Goal: Find specific page/section: Find specific page/section

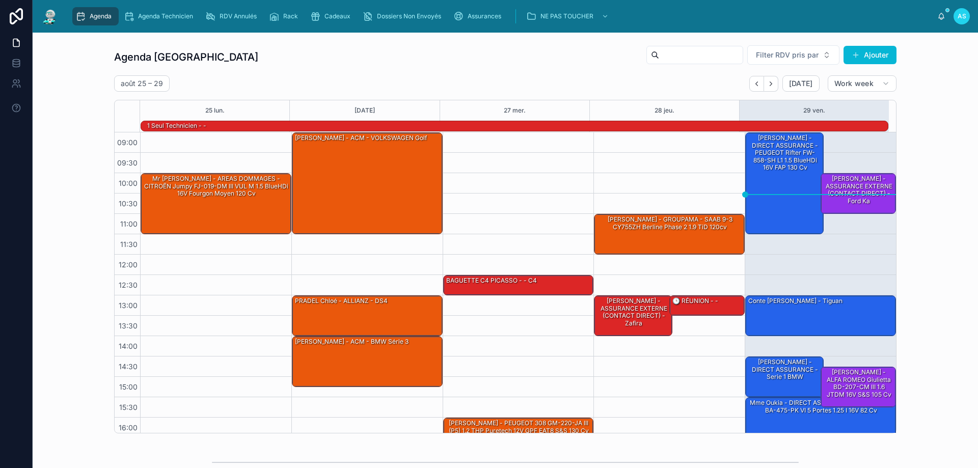
scroll to position [67, 0]
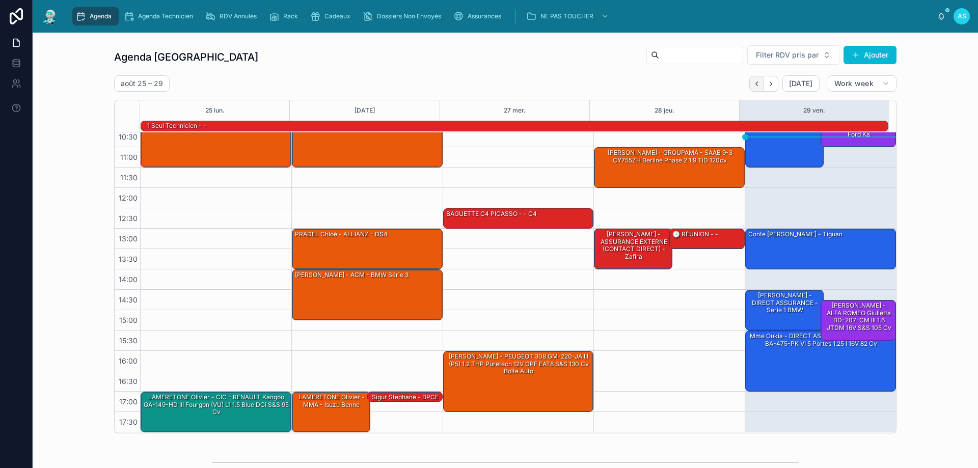
click at [755, 81] on icon "Back" at bounding box center [757, 84] width 8 height 8
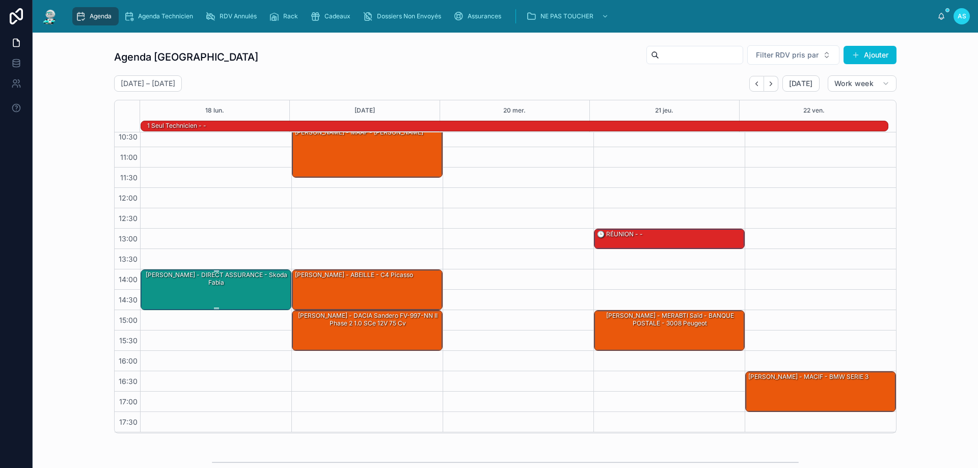
click at [237, 293] on div "[PERSON_NAME] - DIRECT ASSURANCE - Skoda fabia" at bounding box center [217, 289] width 148 height 39
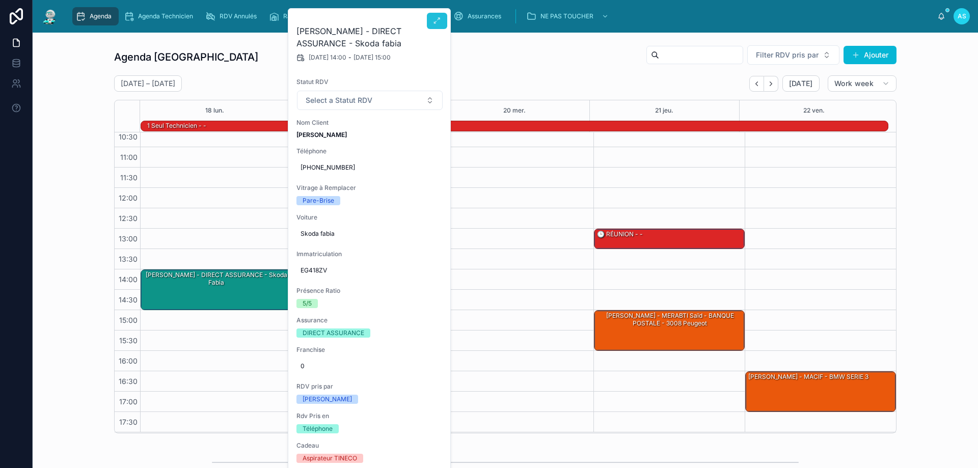
click at [445, 18] on button at bounding box center [437, 21] width 20 height 16
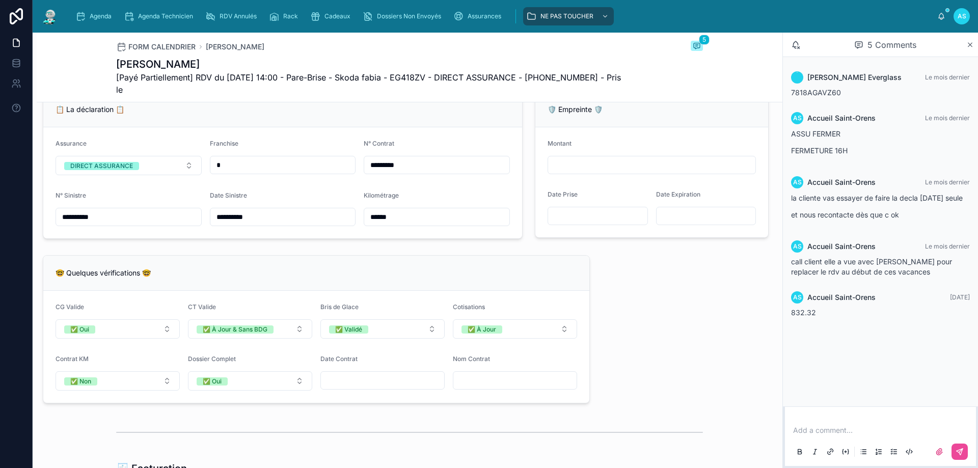
scroll to position [662, 0]
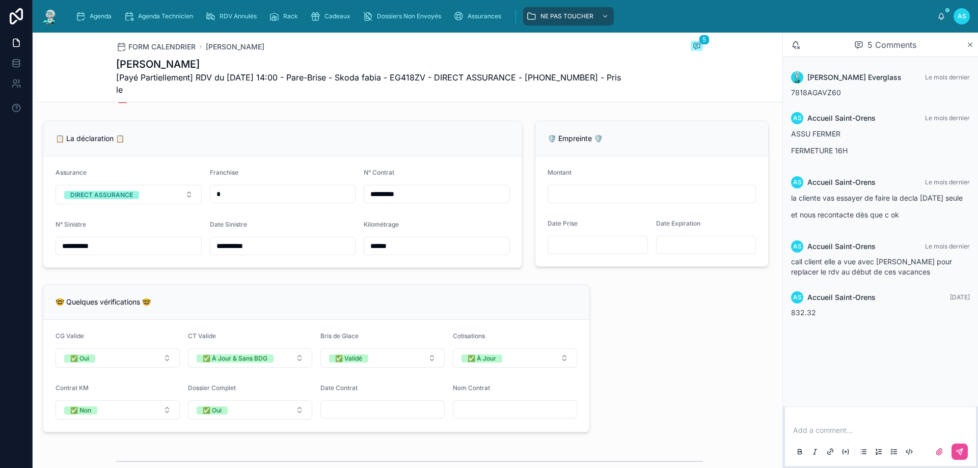
click at [674, 378] on div "**********" at bounding box center [410, 441] width 746 height 1979
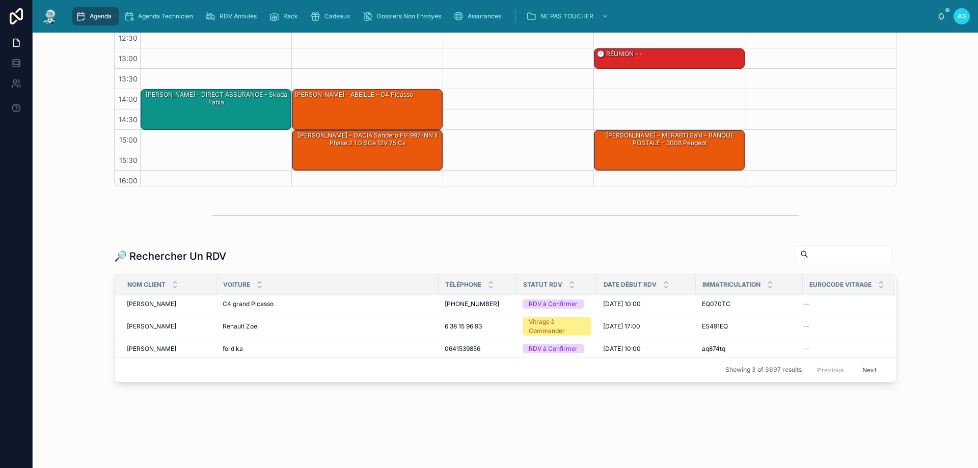
scroll to position [67, 0]
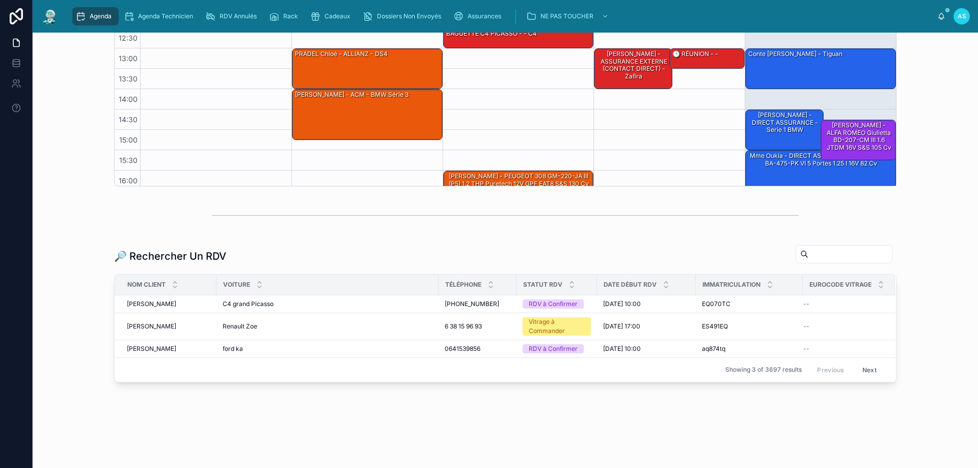
scroll to position [67, 0]
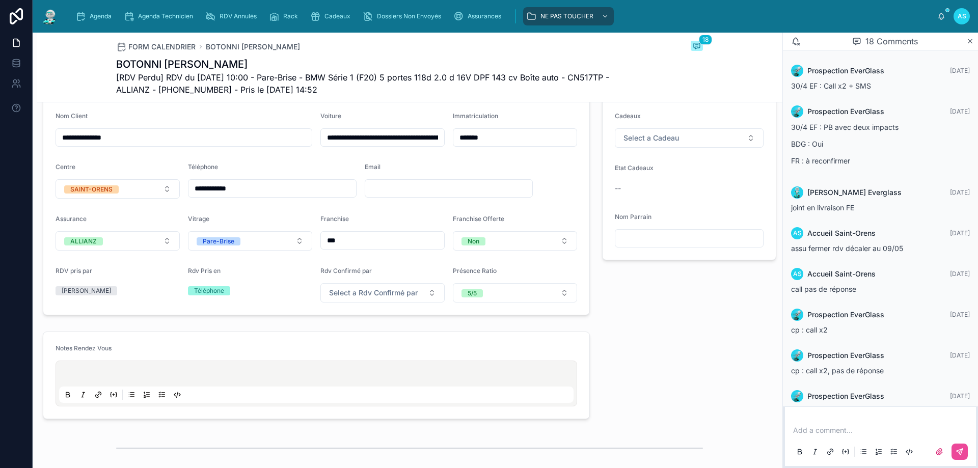
scroll to position [636, 0]
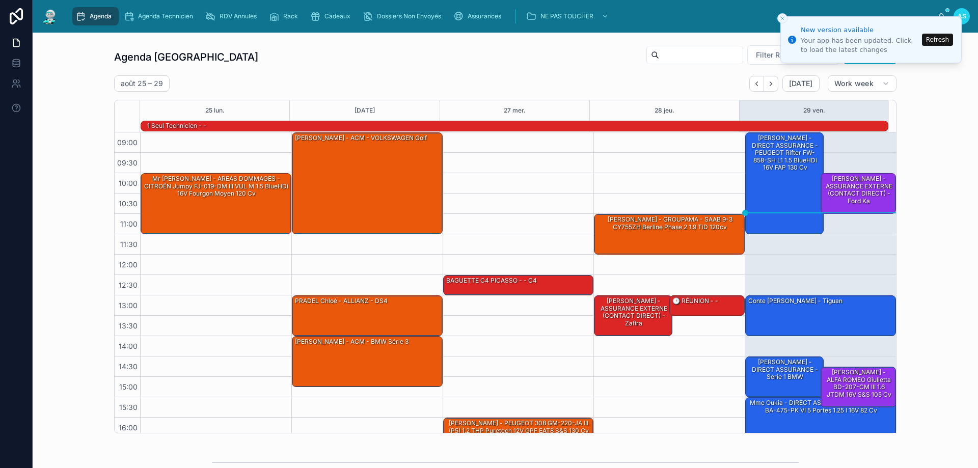
scroll to position [67, 0]
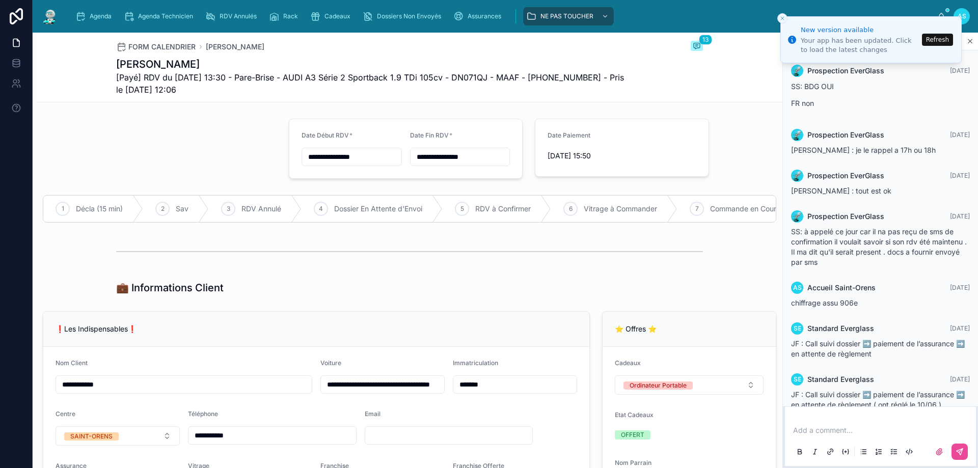
scroll to position [422, 0]
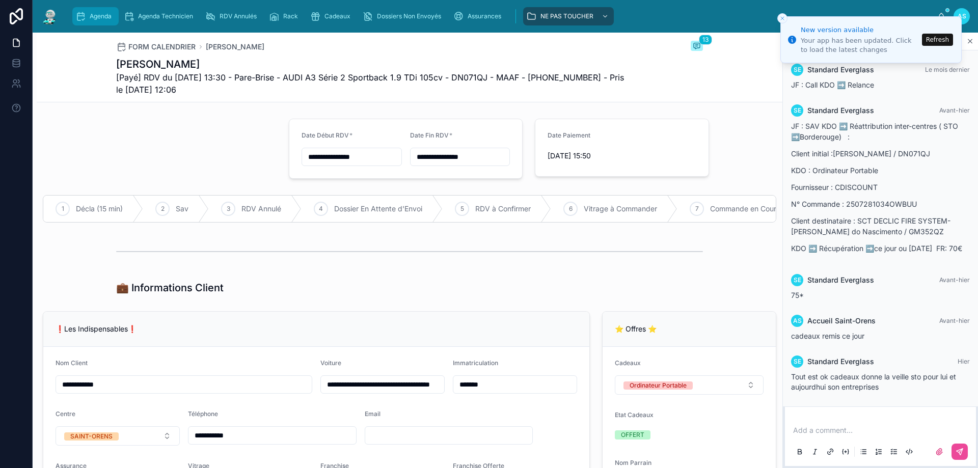
click at [106, 14] on span "Agenda" at bounding box center [101, 16] width 22 height 8
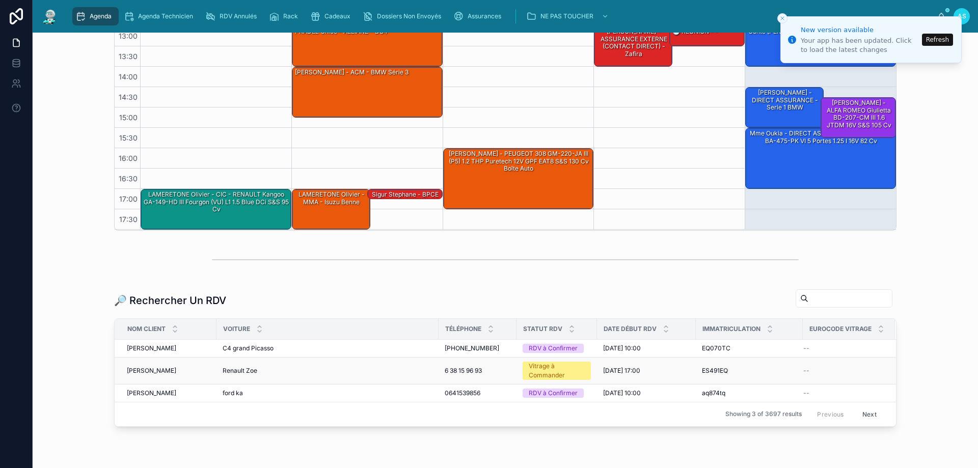
scroll to position [204, 0]
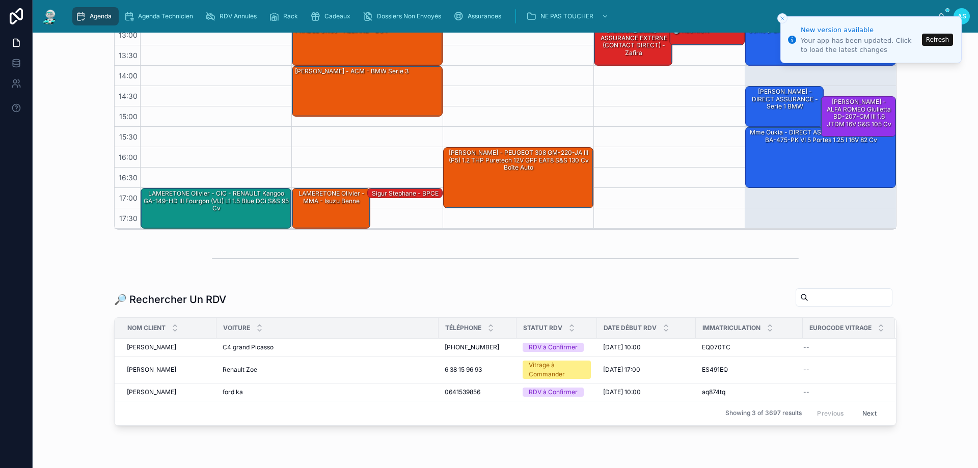
click at [809, 302] on input "text" at bounding box center [851, 297] width 84 height 14
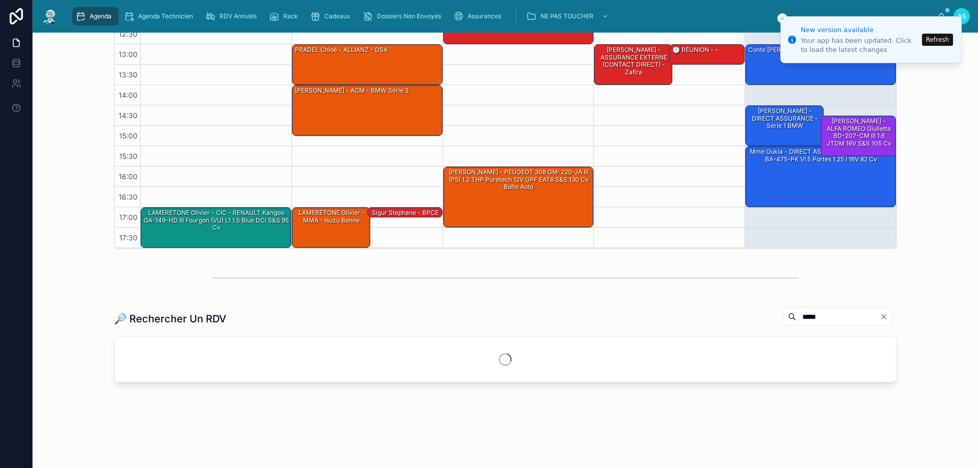
scroll to position [204, 0]
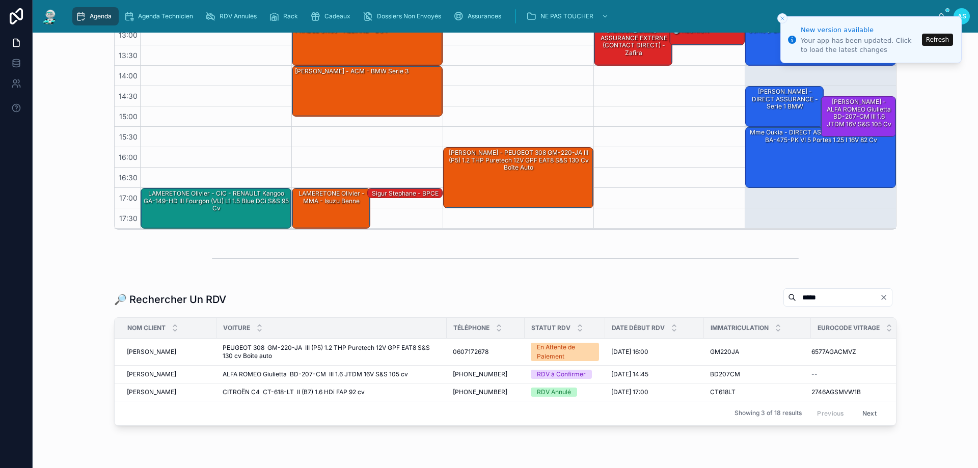
type input "*****"
click at [865, 412] on button "Next" at bounding box center [870, 414] width 29 height 16
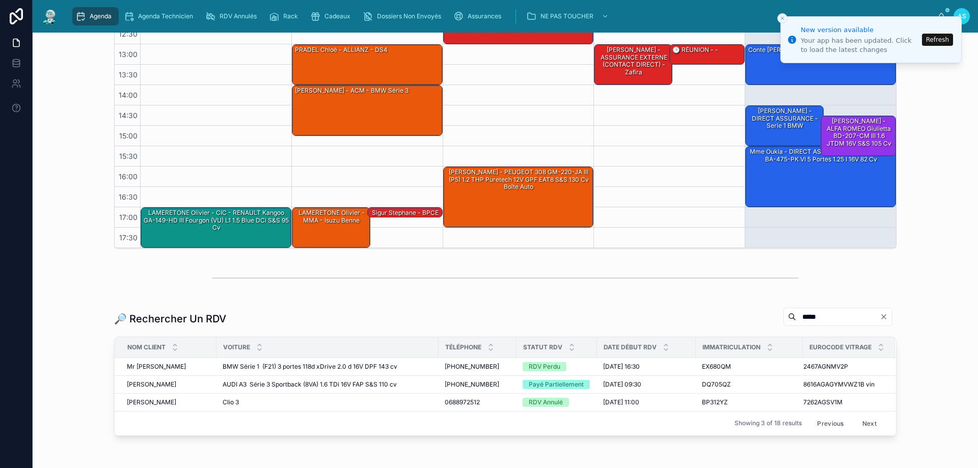
scroll to position [204, 0]
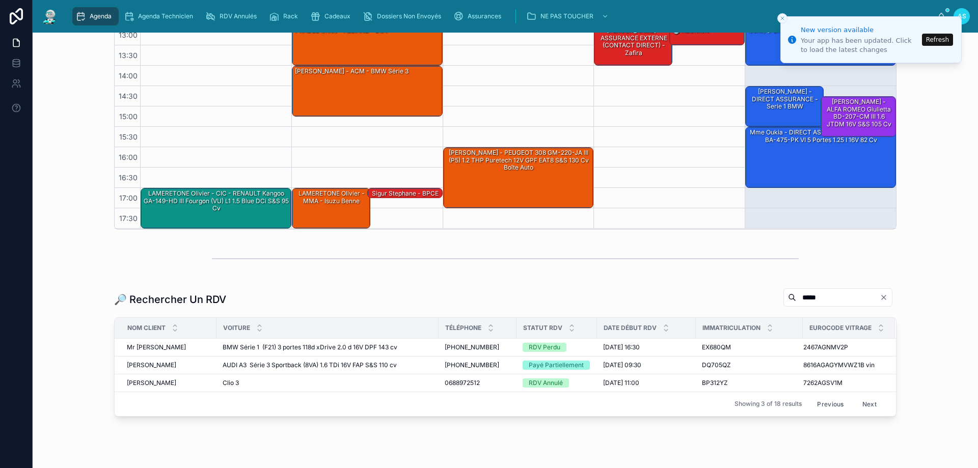
click at [865, 405] on button "Next" at bounding box center [870, 404] width 29 height 16
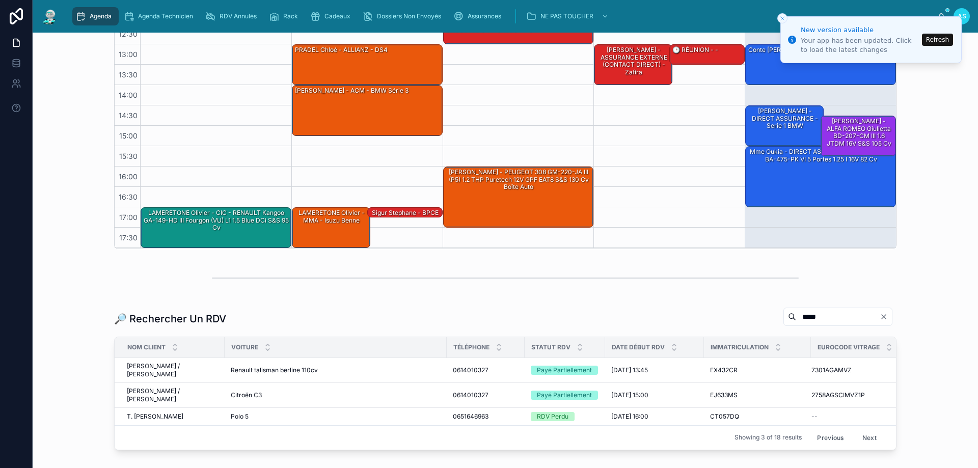
scroll to position [204, 0]
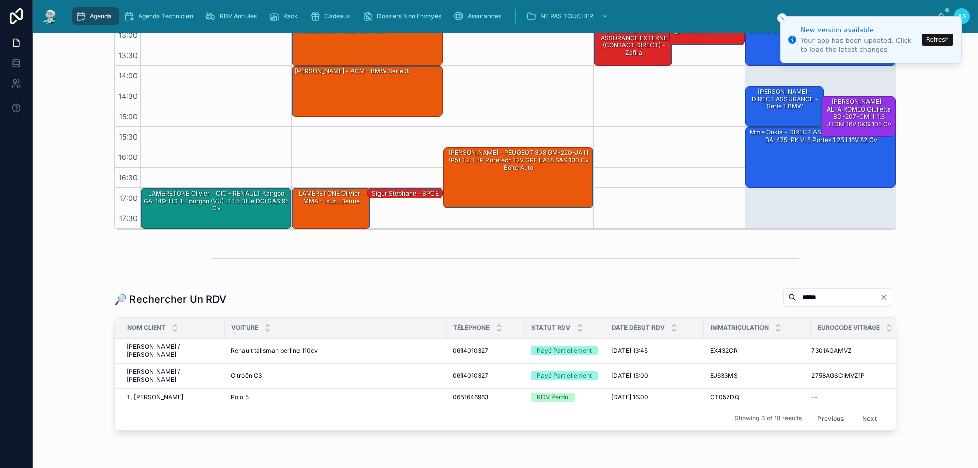
click at [864, 406] on div "Showing 3 of 18 results Previous Next" at bounding box center [506, 418] width 782 height 24
click at [866, 419] on button "Next" at bounding box center [870, 419] width 29 height 16
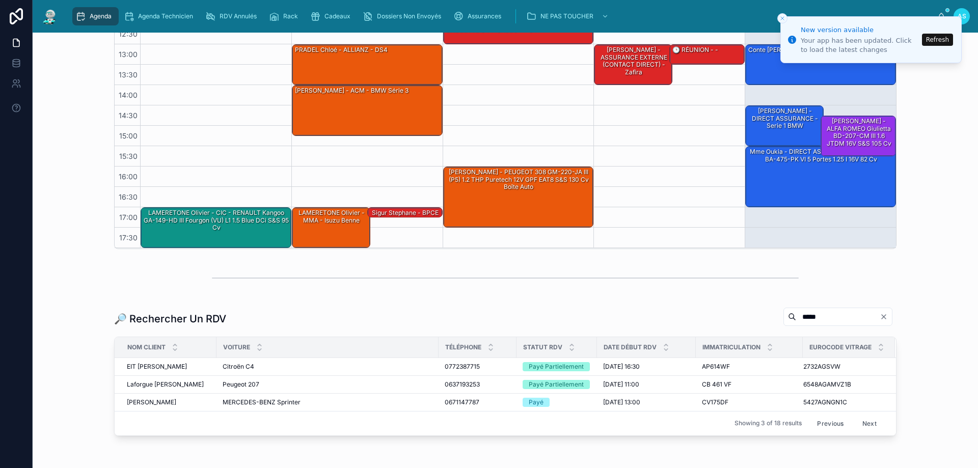
scroll to position [204, 0]
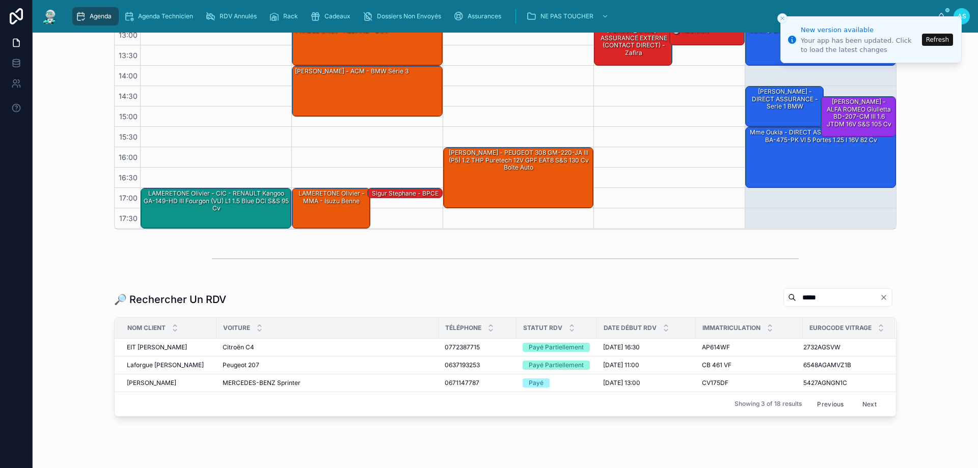
click at [865, 407] on button "Next" at bounding box center [870, 404] width 29 height 16
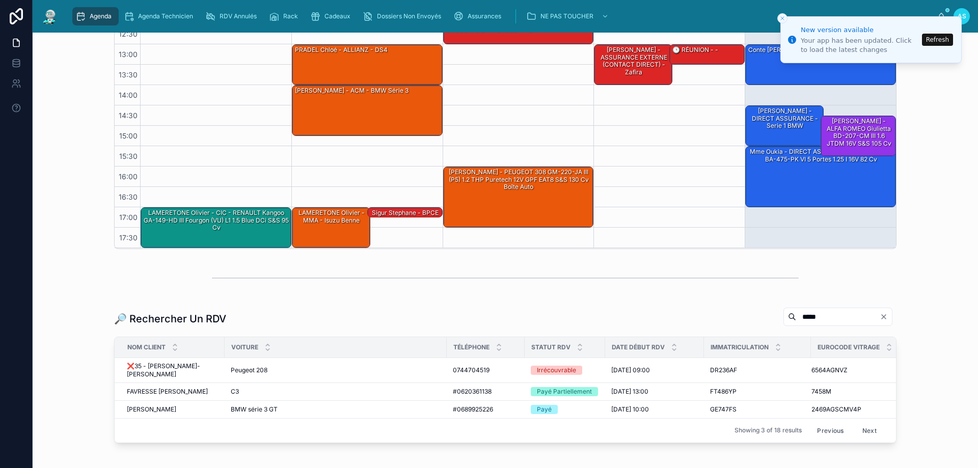
scroll to position [204, 0]
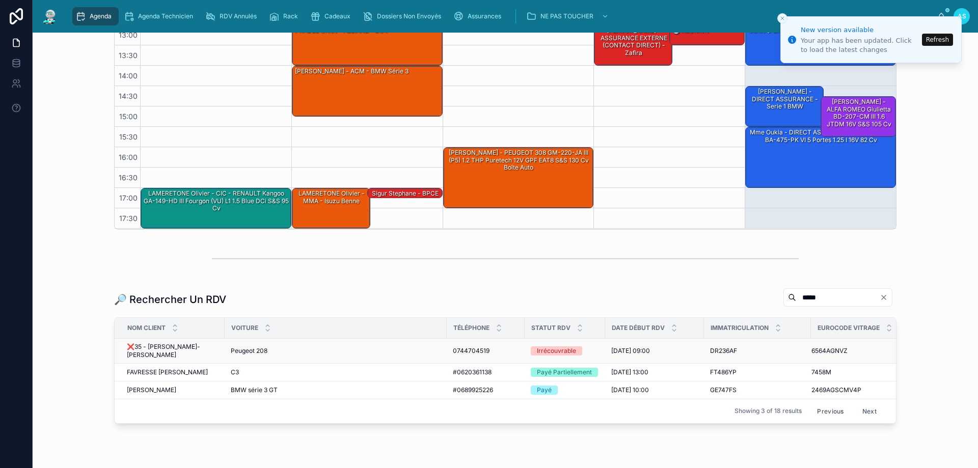
click at [628, 347] on span "21/11/2024 09:00" at bounding box center [630, 351] width 39 height 8
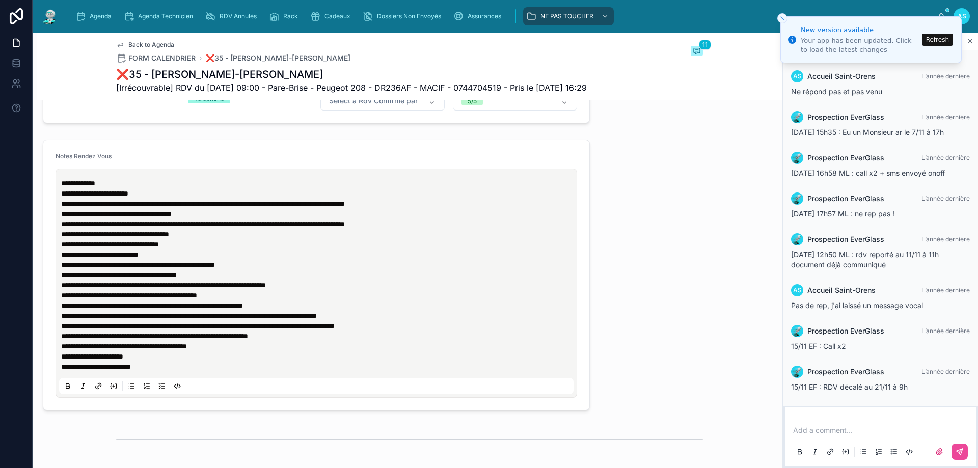
scroll to position [459, 0]
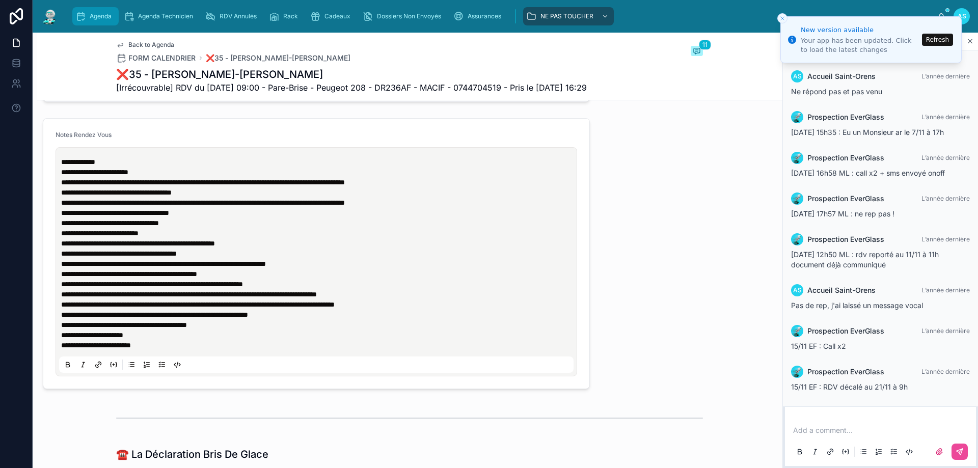
click at [105, 14] on span "Agenda" at bounding box center [101, 16] width 22 height 8
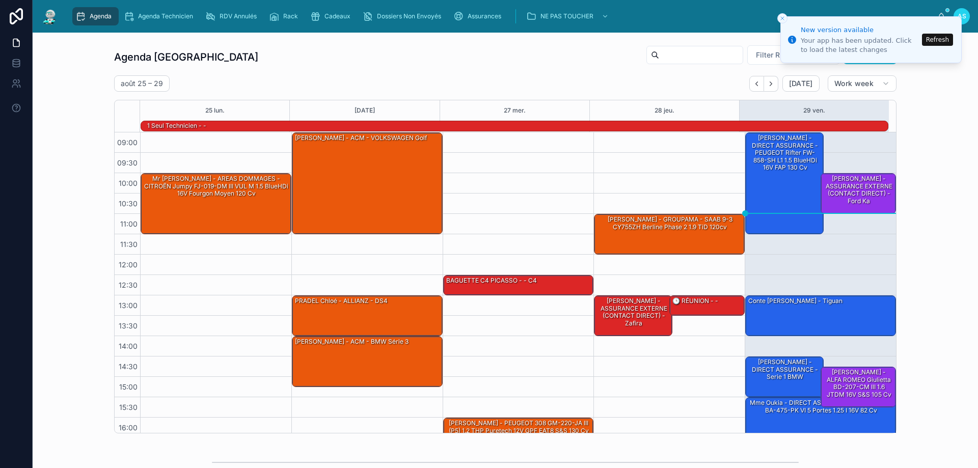
scroll to position [67, 0]
